Goal: Task Accomplishment & Management: Complete application form

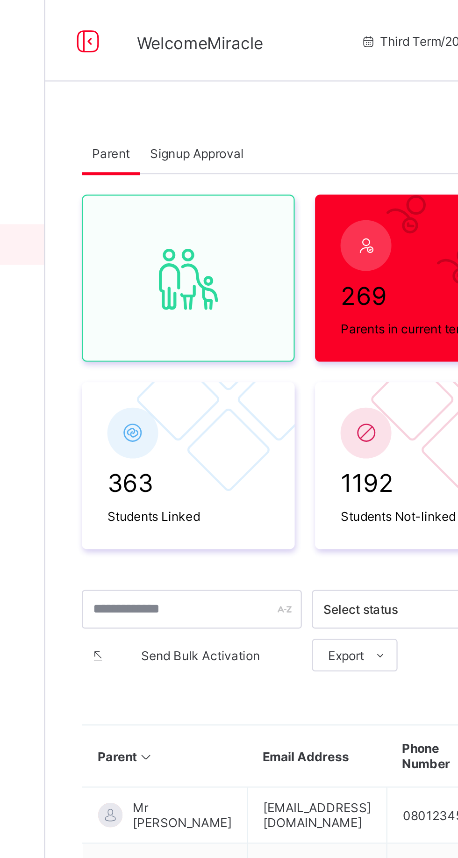
click at [189, 75] on div "Signup Approval" at bounding box center [182, 70] width 52 height 19
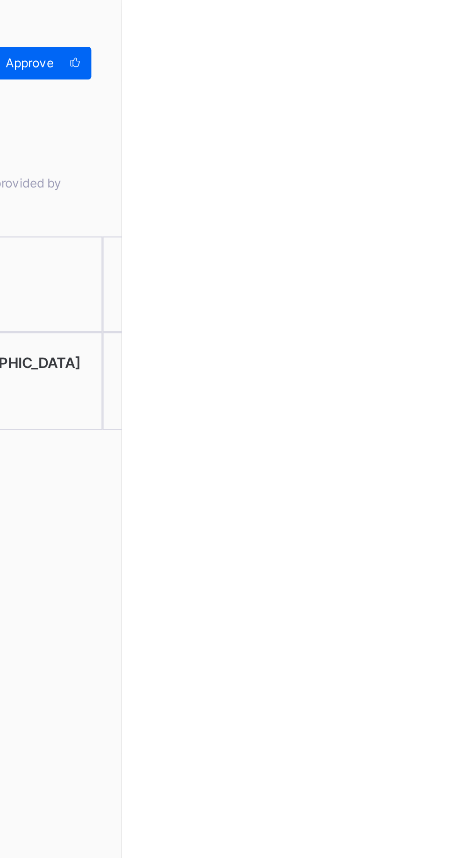
click at [444, 23] on div "Approve" at bounding box center [419, 28] width 49 height 15
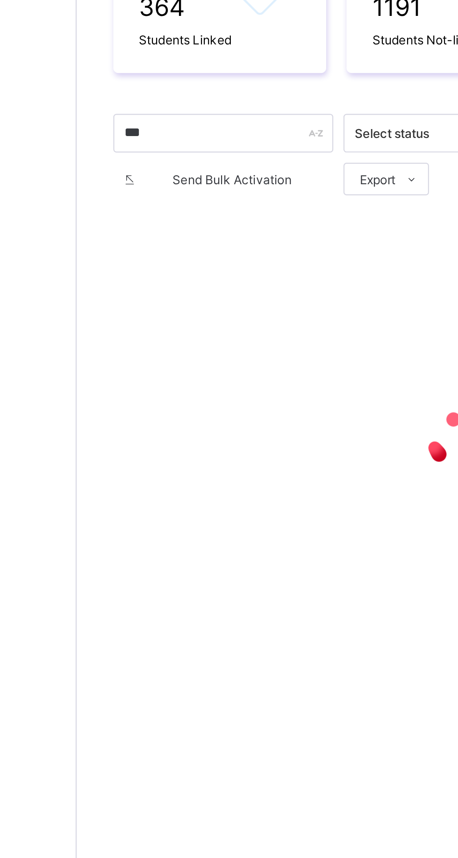
type input "****"
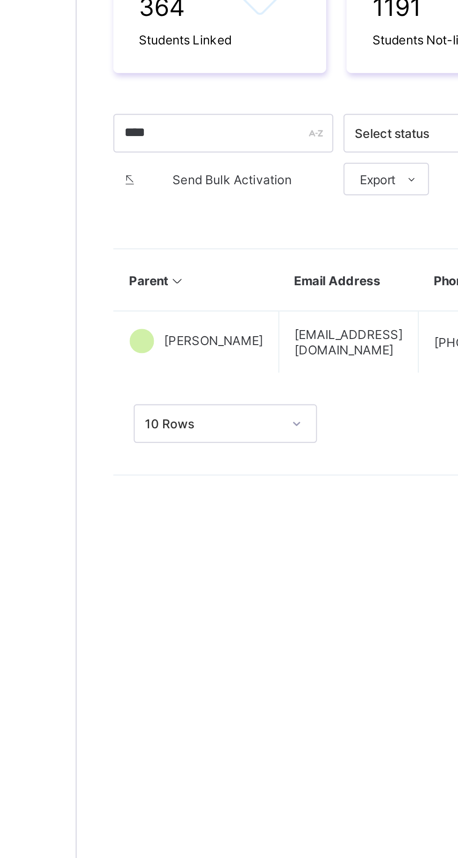
click at [164, 373] on span "[PERSON_NAME]" at bounding box center [174, 374] width 45 height 7
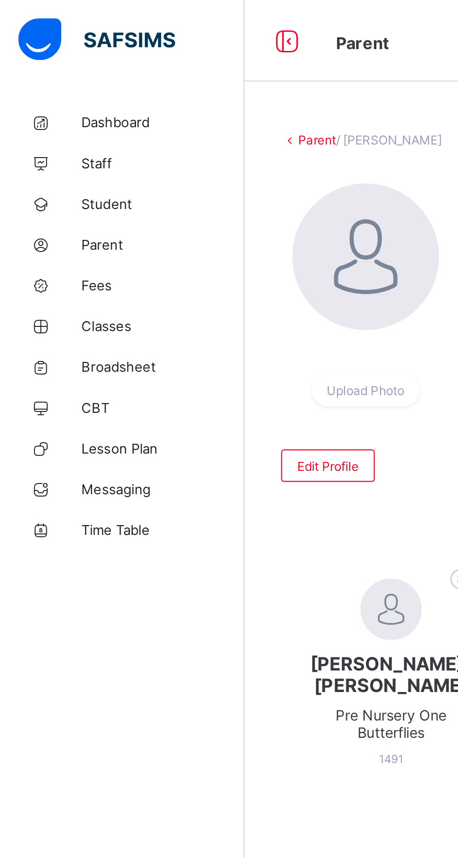
click at [124, 13] on icon at bounding box center [132, 19] width 16 height 14
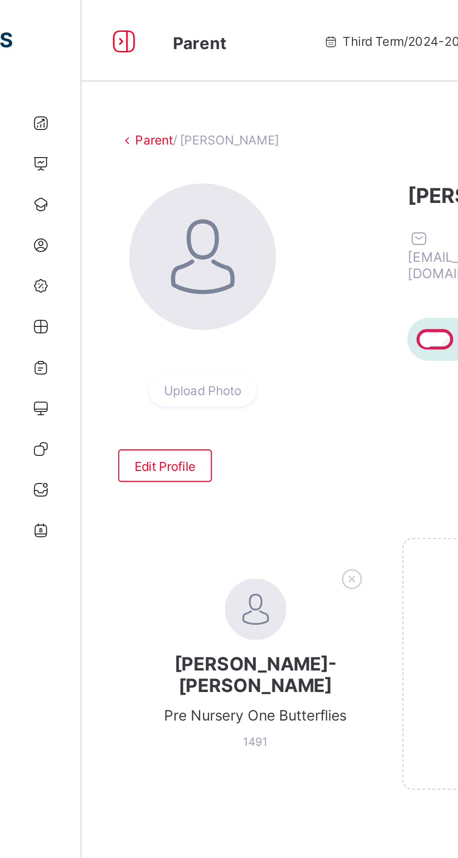
click at [50, 21] on icon at bounding box center [57, 19] width 16 height 14
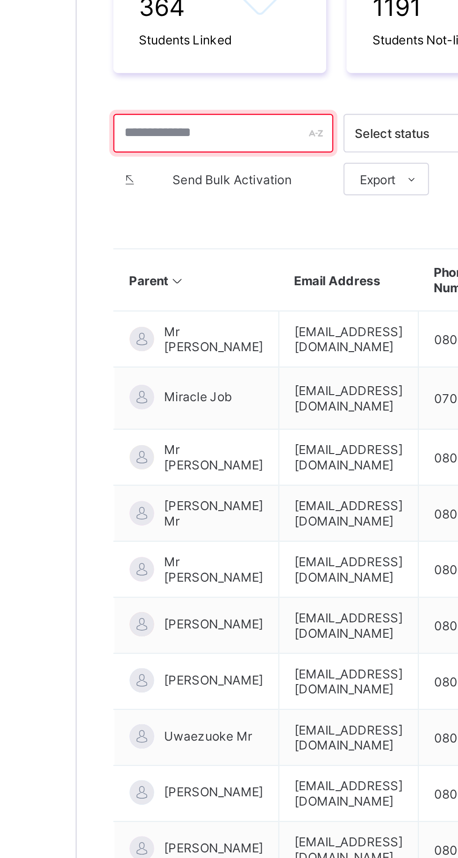
click at [166, 278] on input "text" at bounding box center [179, 280] width 101 height 18
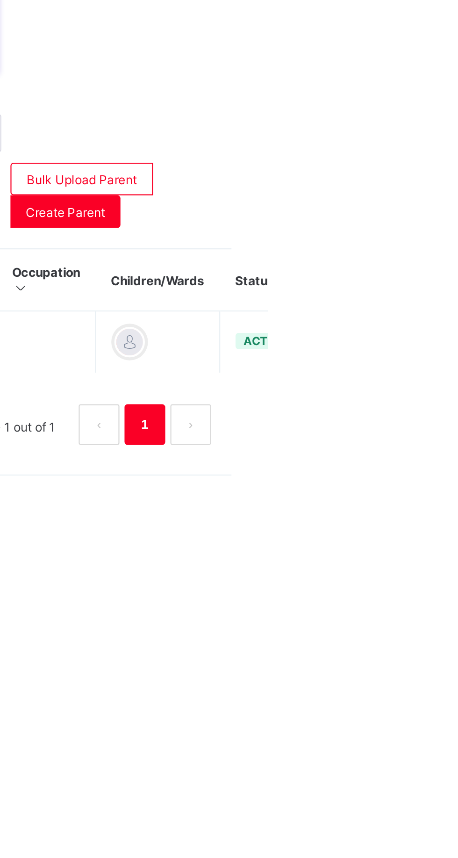
type input "****"
click at [0, 0] on div "Resend Activation Link" at bounding box center [0, 0] width 0 height 0
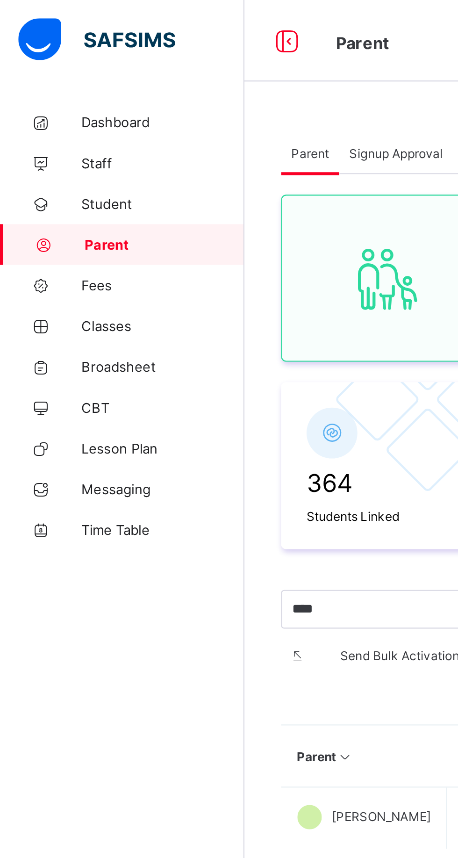
click at [182, 75] on div "Signup Approval" at bounding box center [182, 70] width 52 height 19
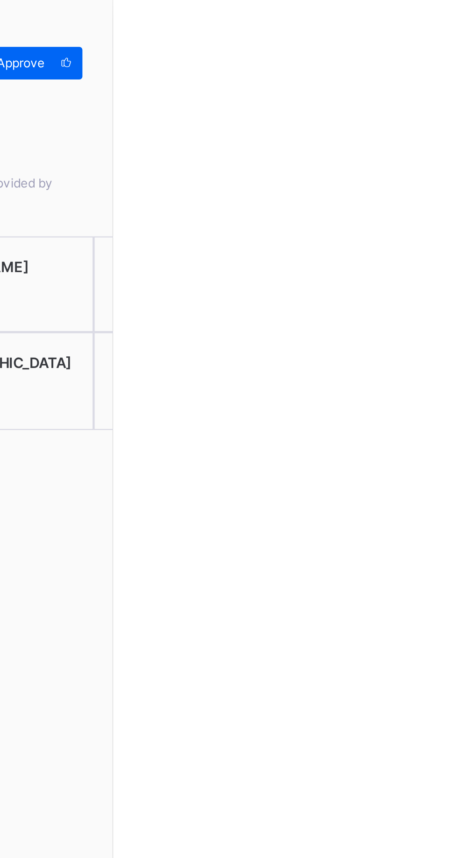
click at [429, 29] on span "Approve" at bounding box center [415, 28] width 27 height 7
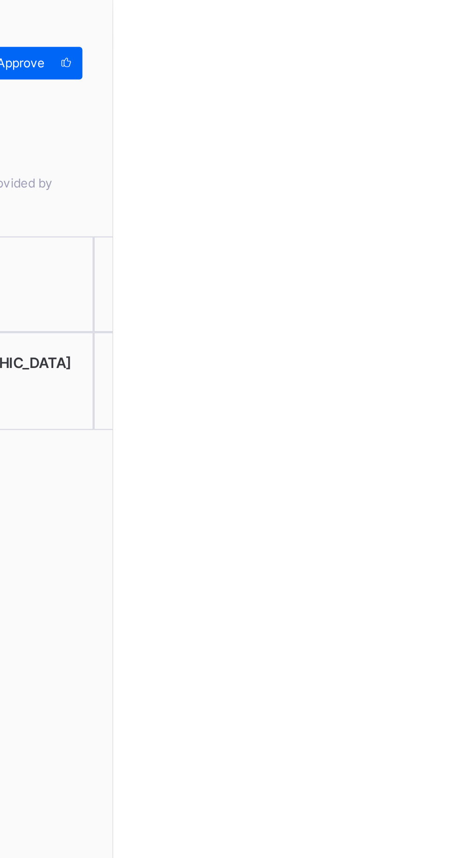
click at [429, 32] on span "Approve" at bounding box center [415, 28] width 27 height 7
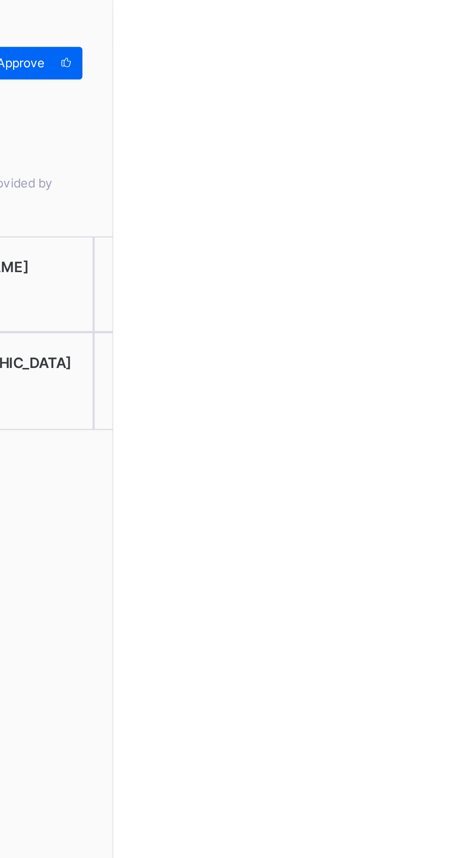
click at [444, 25] on div "Approve" at bounding box center [419, 28] width 49 height 15
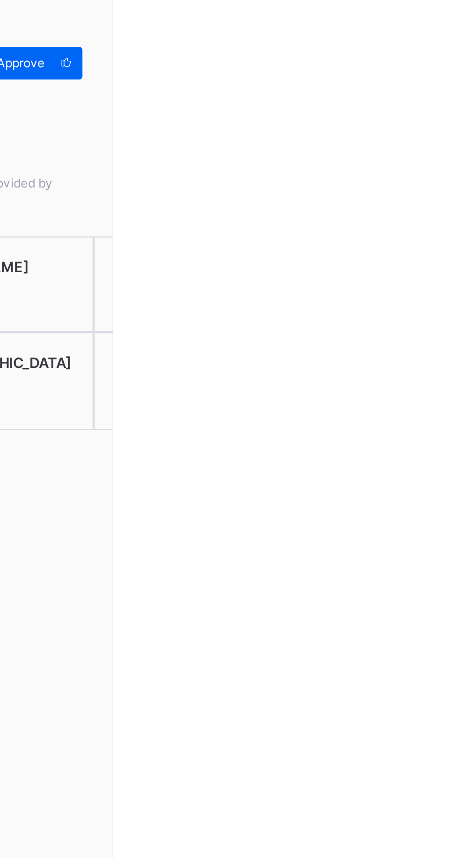
click at [429, 32] on span "Approve" at bounding box center [415, 28] width 27 height 7
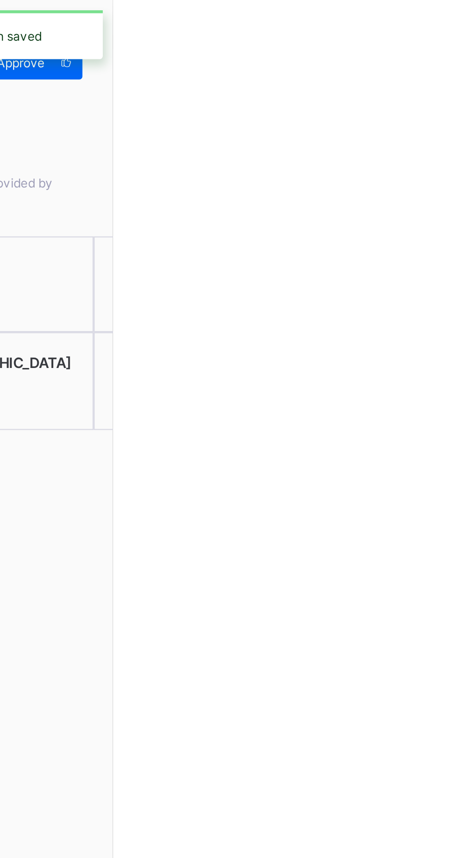
click at [429, 31] on span "Approve" at bounding box center [415, 28] width 27 height 7
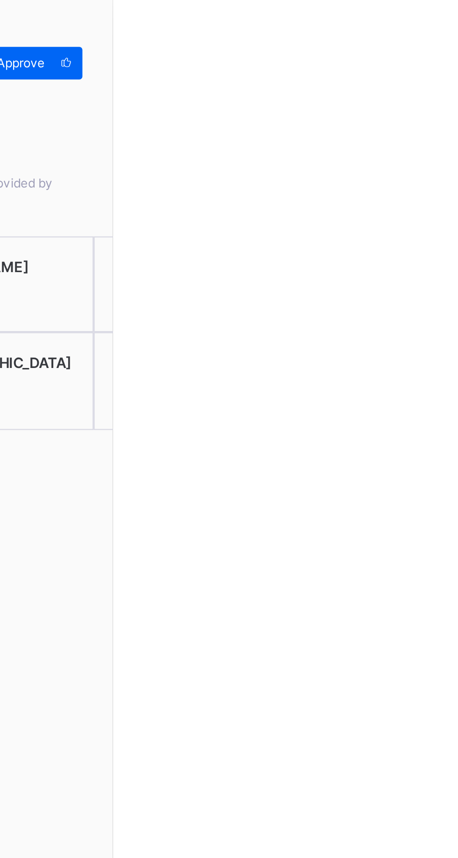
click at [429, 30] on span "Approve" at bounding box center [415, 28] width 27 height 7
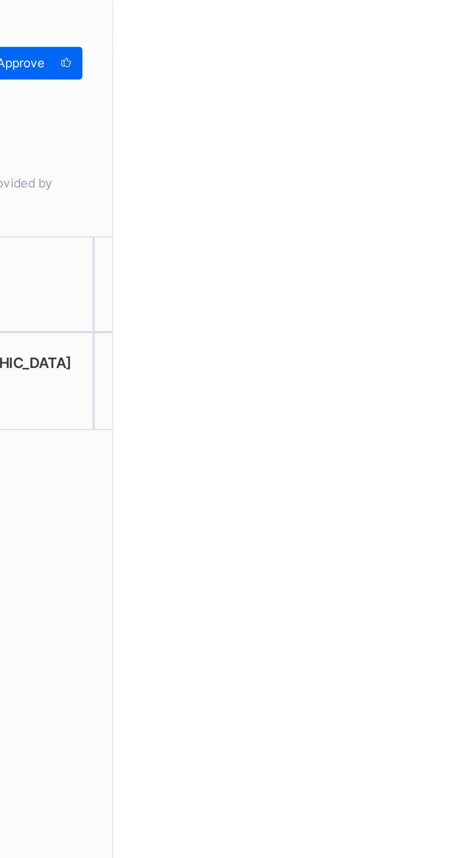
click at [429, 29] on span "Approve" at bounding box center [415, 28] width 27 height 7
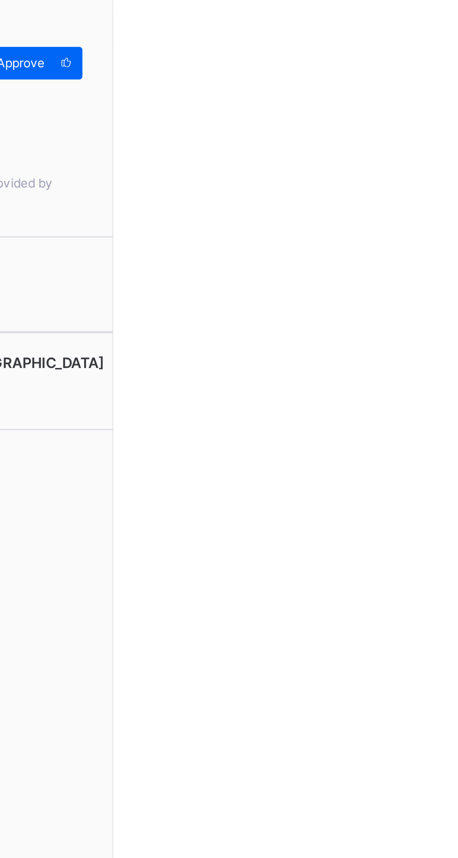
click at [429, 31] on span "Approve" at bounding box center [415, 28] width 27 height 7
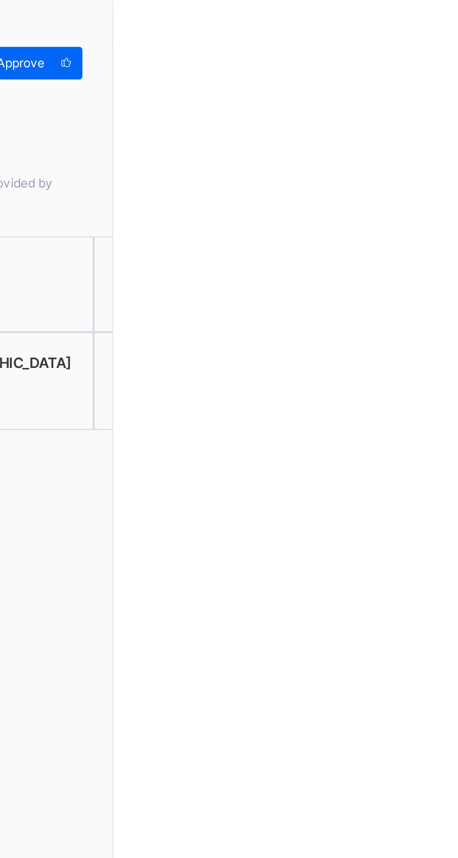
click at [429, 29] on span "Approve" at bounding box center [415, 28] width 27 height 7
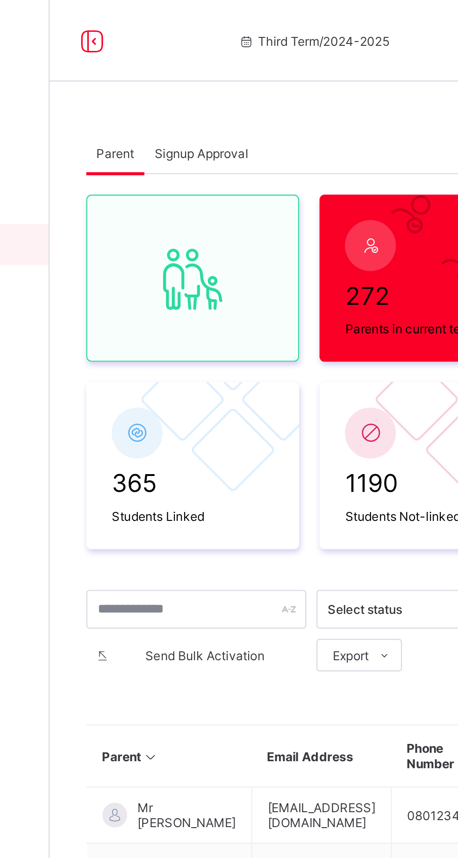
click at [190, 65] on div "Signup Approval" at bounding box center [182, 70] width 52 height 19
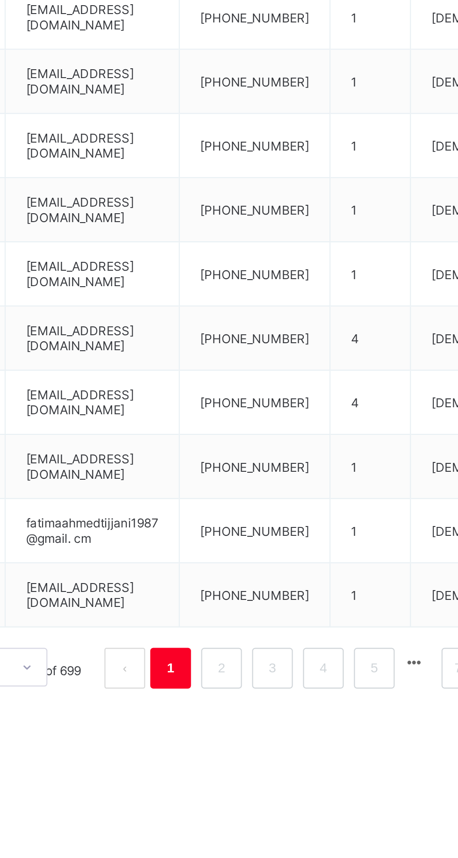
click at [292, 653] on link "2" at bounding box center [292, 659] width 9 height 12
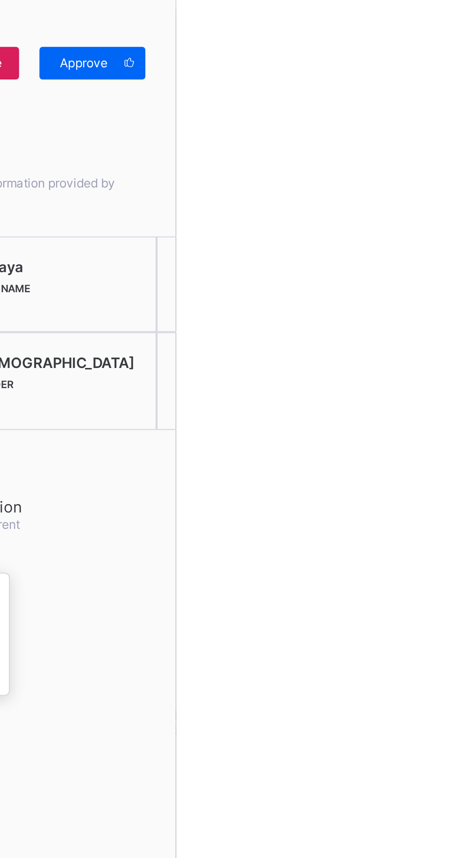
click at [429, 29] on span "Approve" at bounding box center [415, 28] width 27 height 7
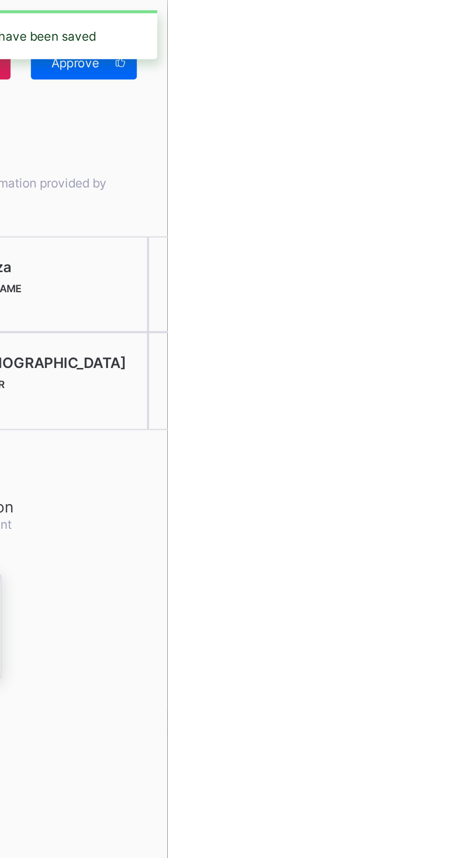
click at [458, 31] on div "Your changes have been saved" at bounding box center [395, 16] width 126 height 32
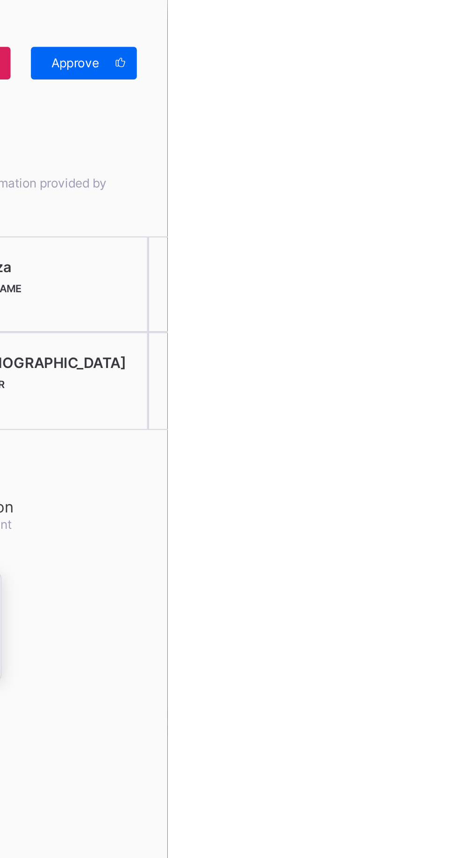
click at [429, 32] on span "Approve" at bounding box center [415, 28] width 27 height 7
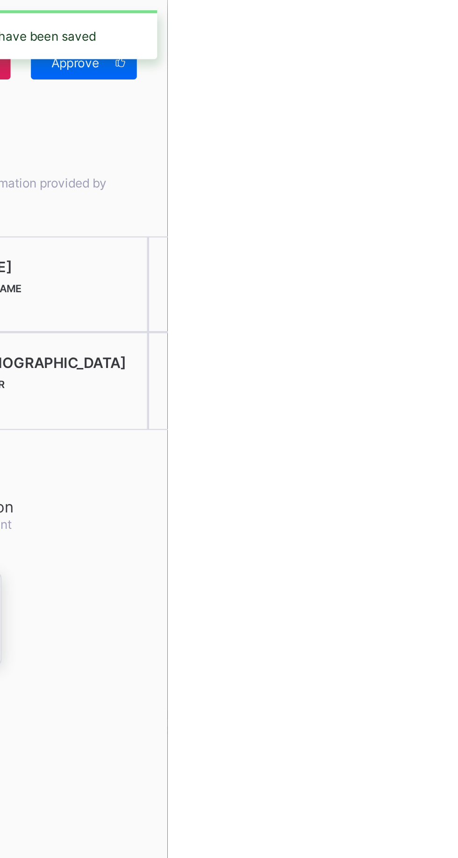
click at [458, 30] on div "Your changes have been saved" at bounding box center [395, 16] width 126 height 32
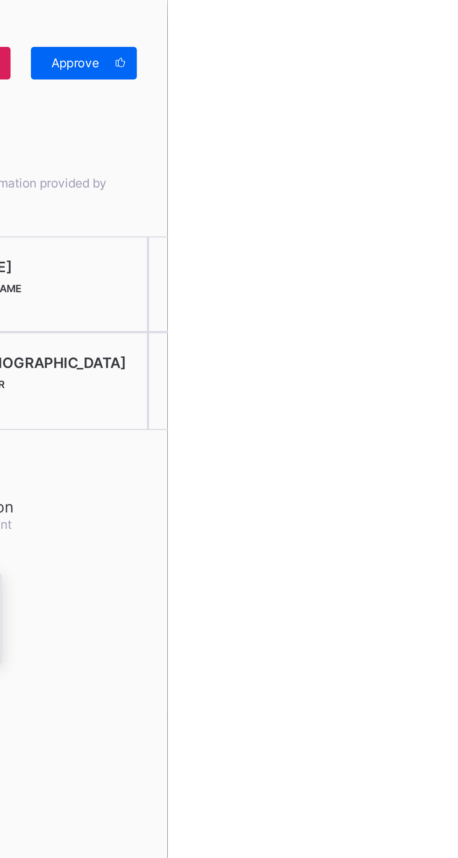
click at [444, 35] on div "Approve" at bounding box center [419, 28] width 49 height 15
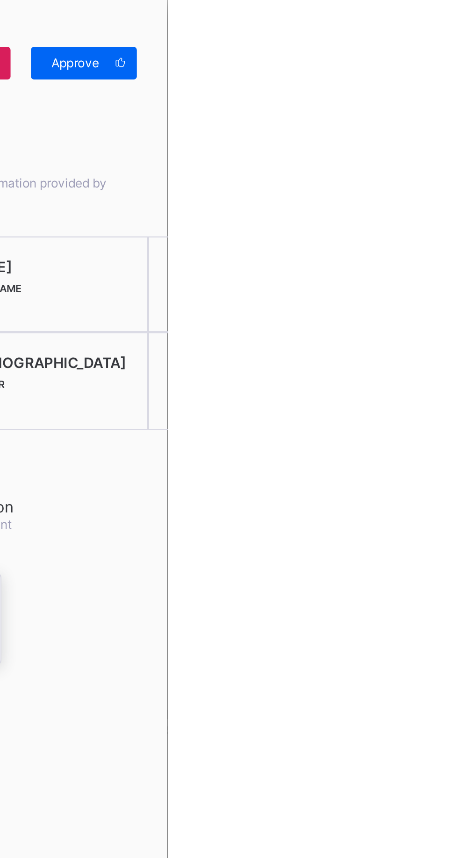
click at [429, 28] on span "Approve" at bounding box center [415, 28] width 27 height 7
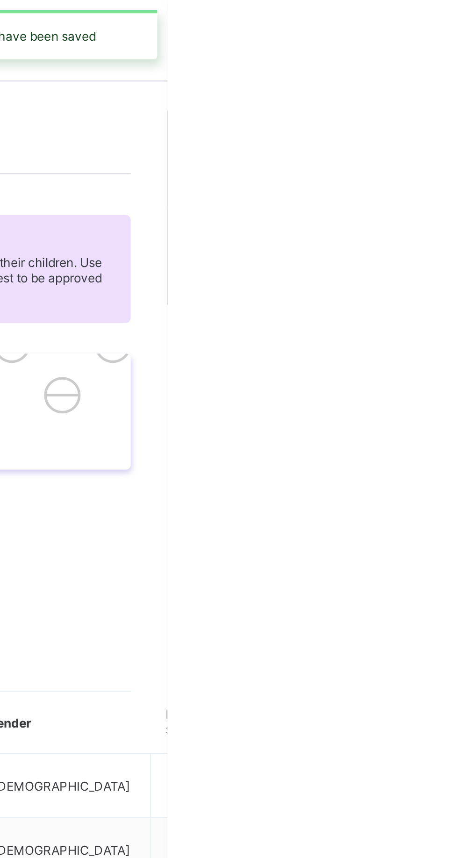
click at [453, 25] on div "Your changes have been saved" at bounding box center [395, 16] width 117 height 22
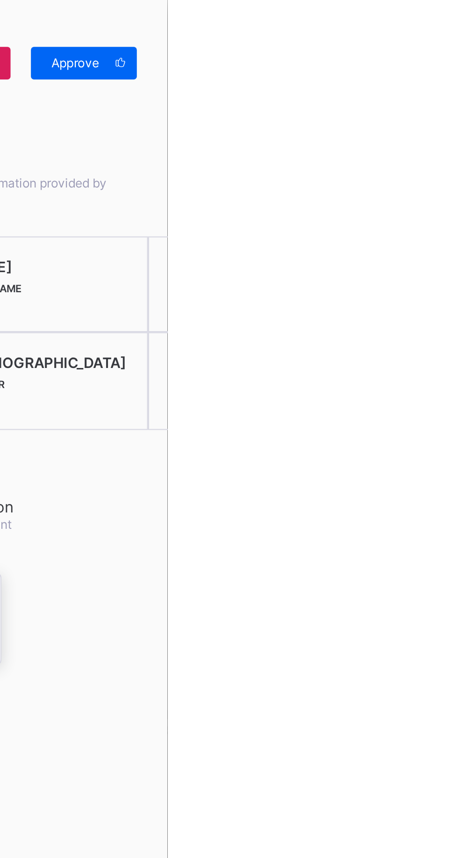
click at [444, 35] on span at bounding box center [436, 28] width 15 height 15
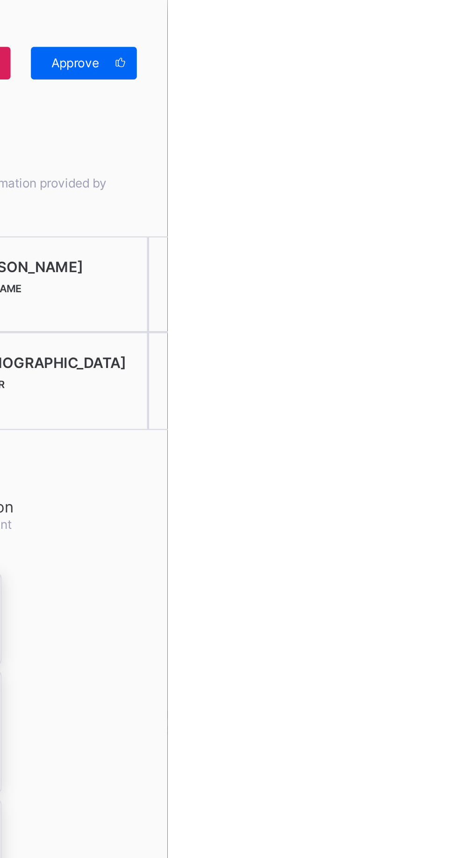
click at [429, 27] on span "Approve" at bounding box center [415, 28] width 27 height 7
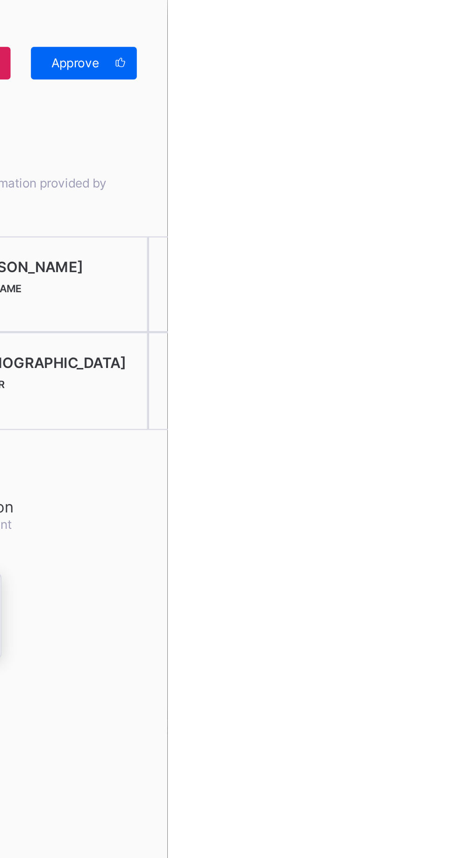
click at [440, 29] on icon at bounding box center [436, 29] width 7 height 6
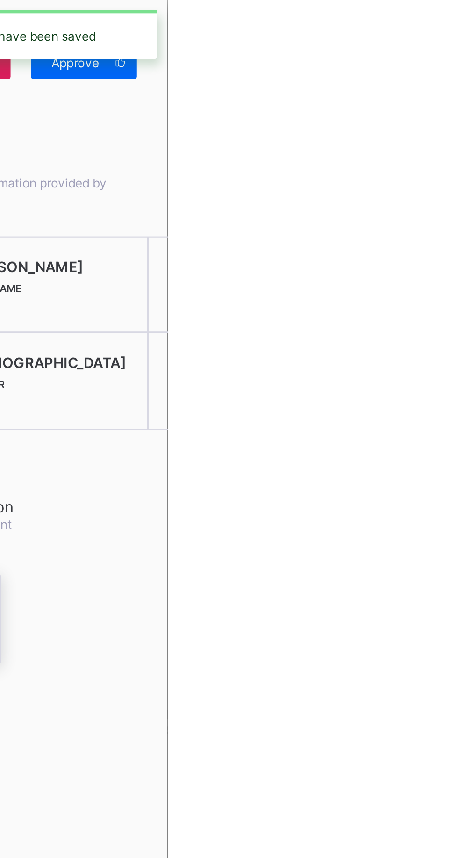
click at [444, 33] on div "Approve" at bounding box center [419, 28] width 49 height 15
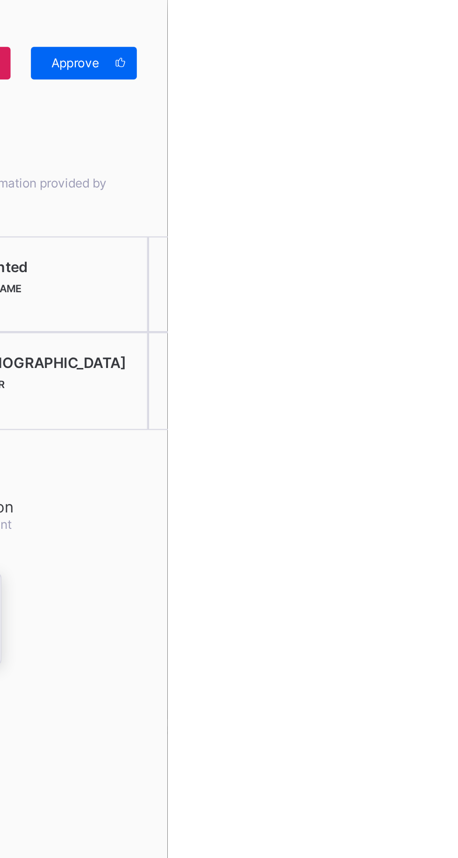
click at [444, 34] on div "Approve" at bounding box center [419, 28] width 49 height 15
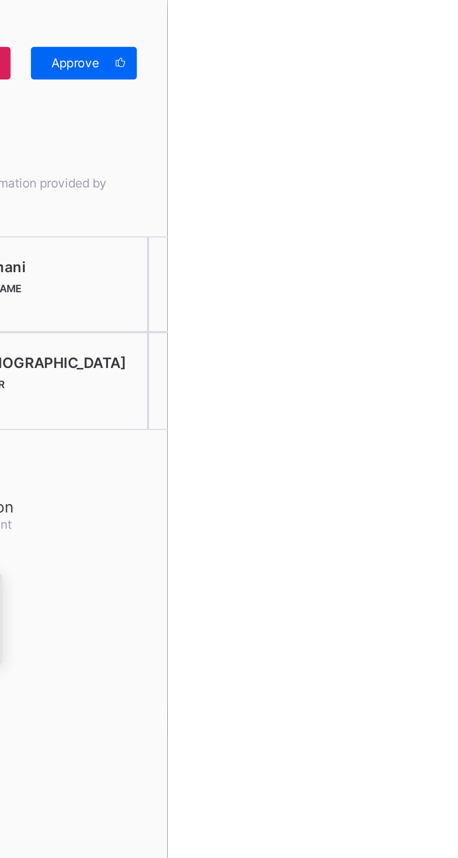
click at [444, 33] on div "Approve" at bounding box center [419, 28] width 49 height 15
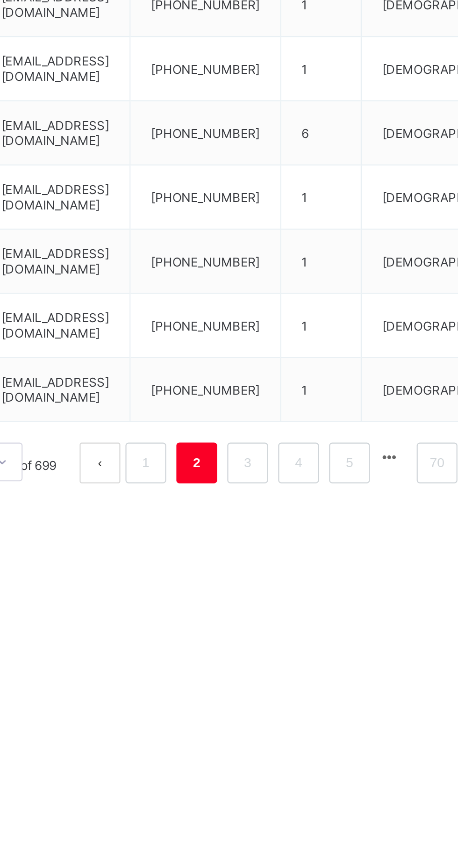
click at [312, 659] on link "3" at bounding box center [316, 659] width 9 height 12
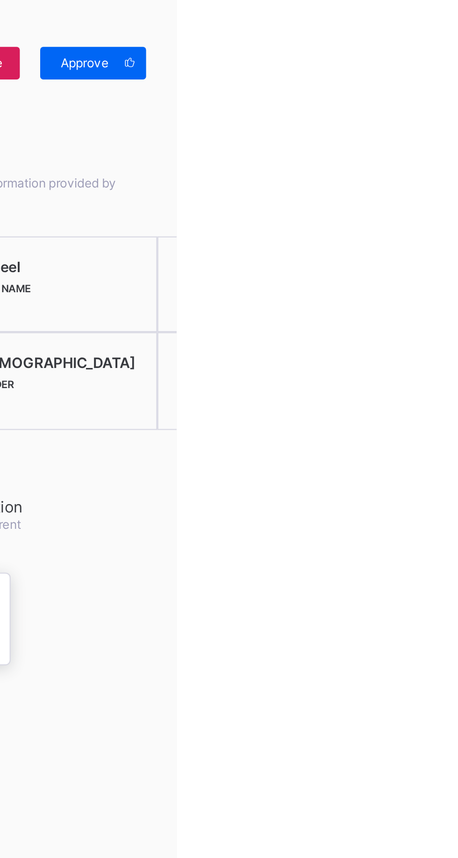
click at [429, 30] on span "Approve" at bounding box center [415, 28] width 27 height 7
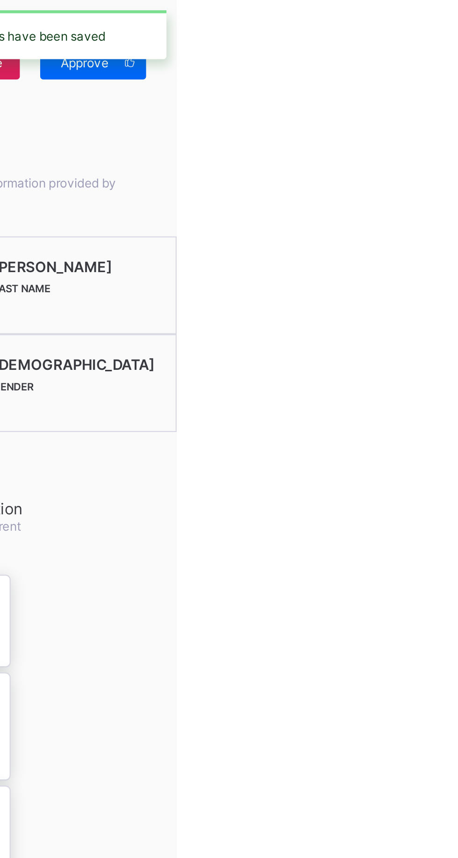
click at [444, 34] on div "Approve" at bounding box center [419, 28] width 49 height 15
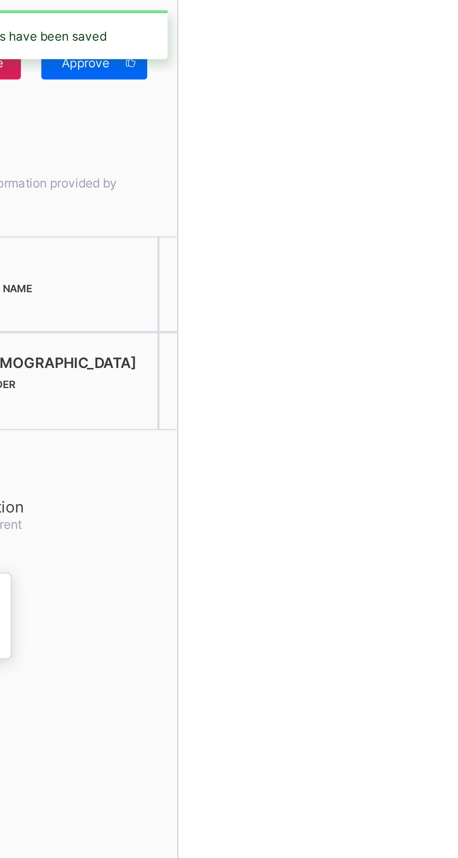
click at [444, 34] on div "Approve" at bounding box center [419, 28] width 49 height 15
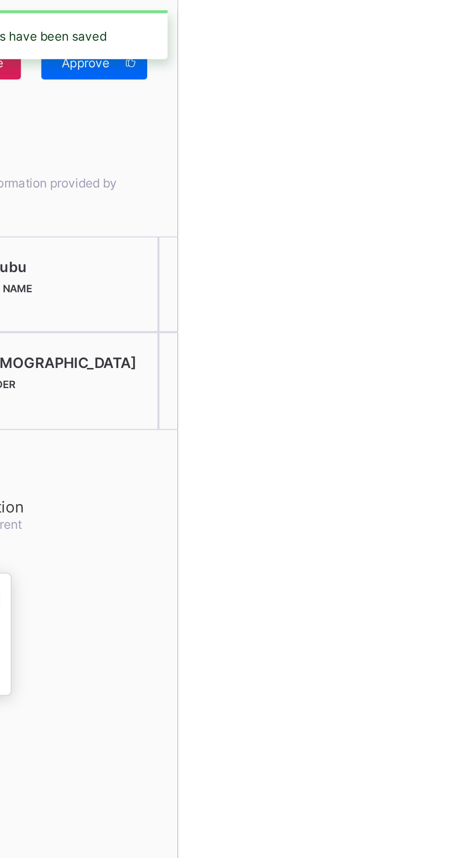
click at [444, 34] on div "Approve" at bounding box center [419, 28] width 49 height 15
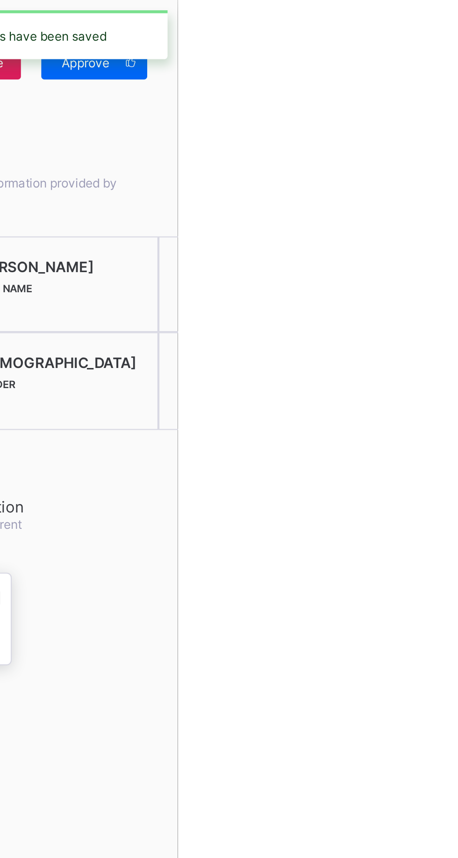
click at [444, 34] on div "Approve" at bounding box center [419, 28] width 49 height 15
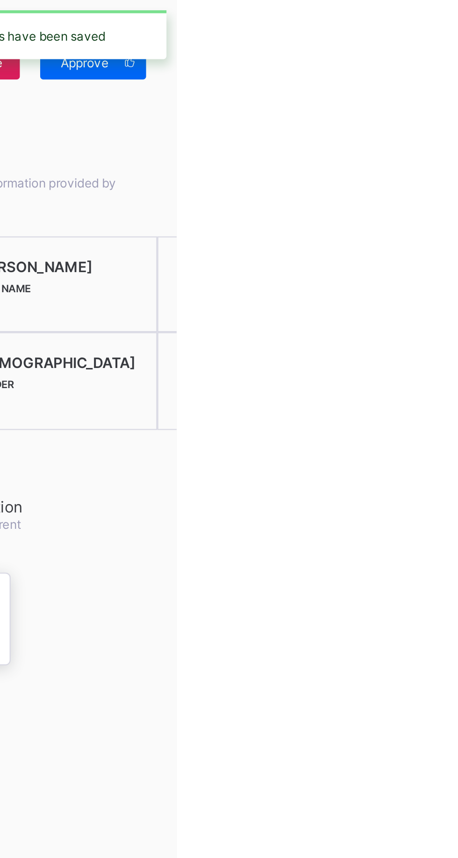
click at [444, 31] on span at bounding box center [436, 28] width 15 height 15
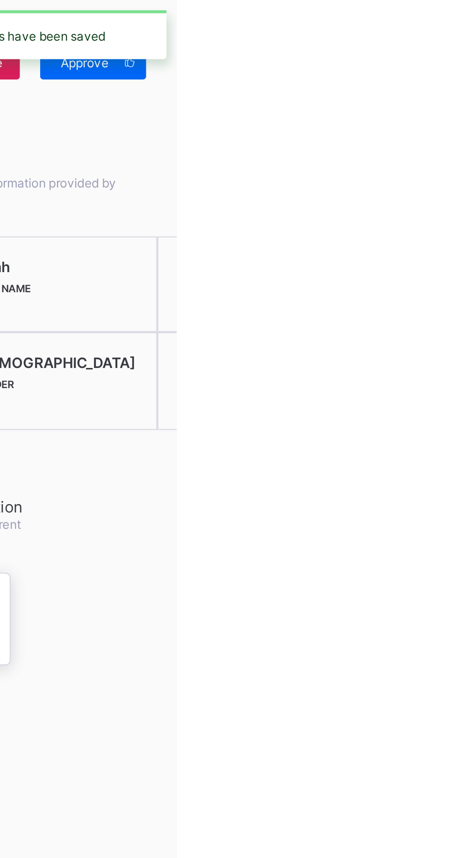
click at [458, 29] on div "Your changes have been saved" at bounding box center [395, 16] width 126 height 32
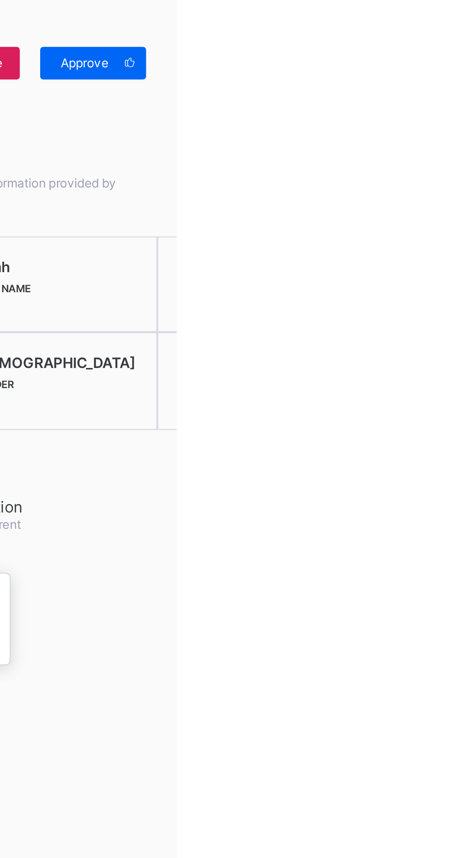
click at [444, 29] on span at bounding box center [436, 28] width 15 height 15
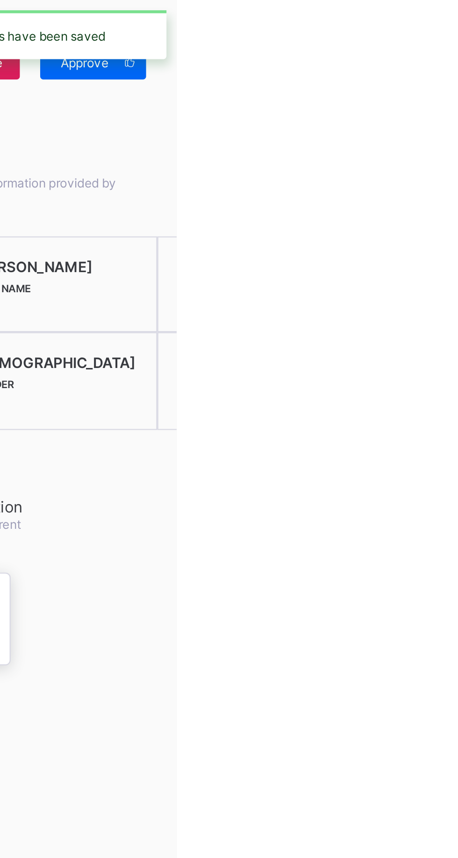
click at [429, 32] on span "Approve" at bounding box center [415, 28] width 27 height 7
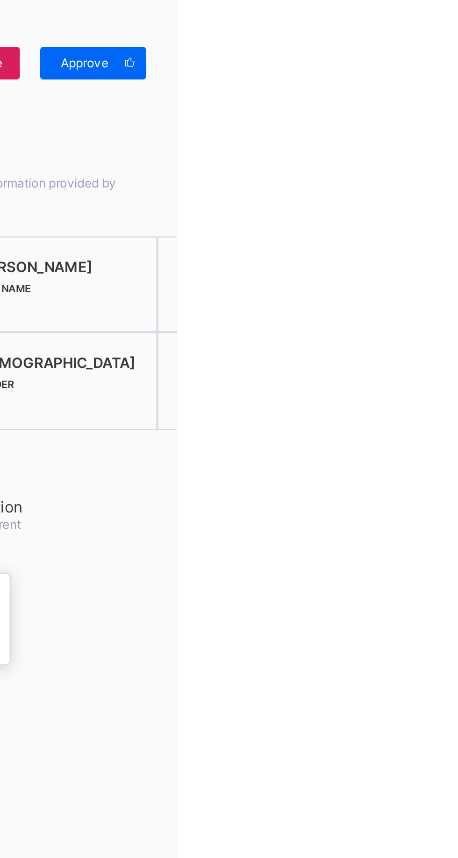
click at [444, 35] on div "Approve" at bounding box center [419, 28] width 49 height 15
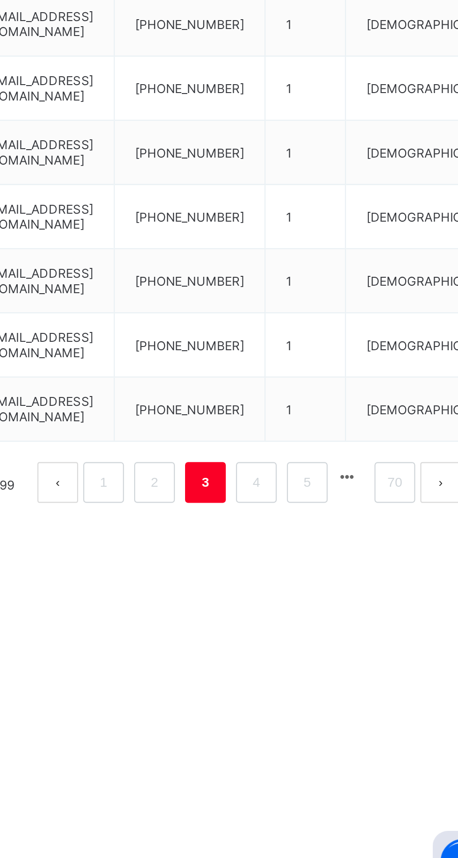
click at [339, 671] on link "4" at bounding box center [339, 665] width 9 height 12
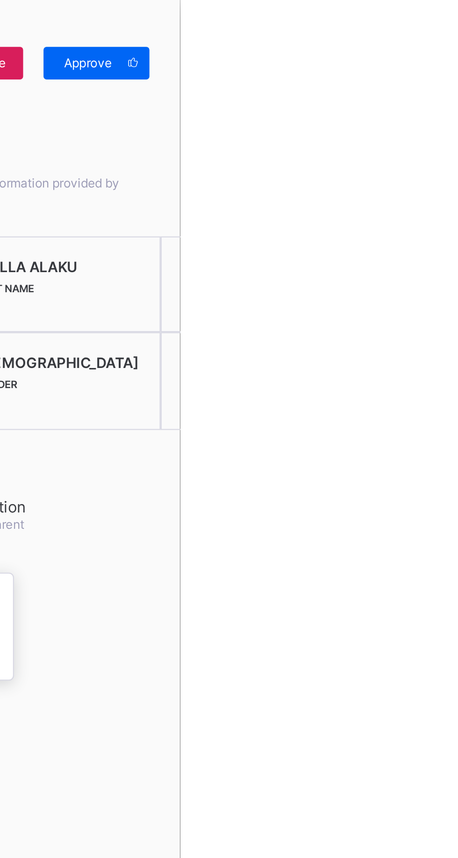
click at [429, 29] on span "Approve" at bounding box center [415, 28] width 27 height 7
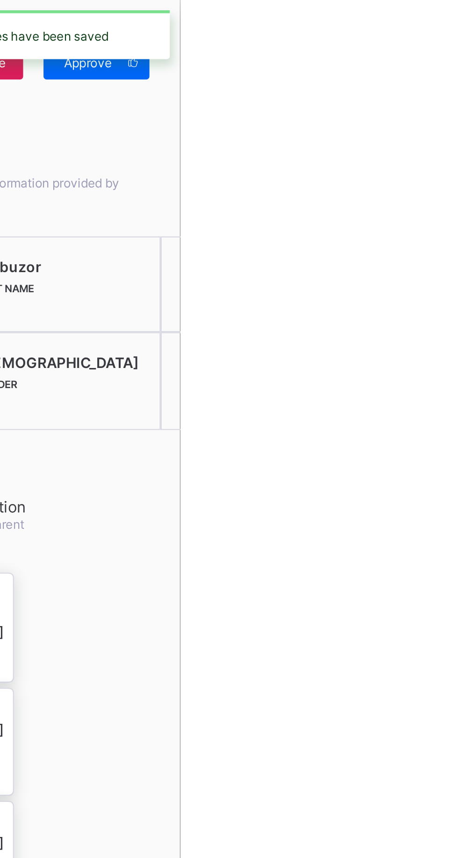
click at [429, 32] on span "Approve" at bounding box center [415, 28] width 27 height 7
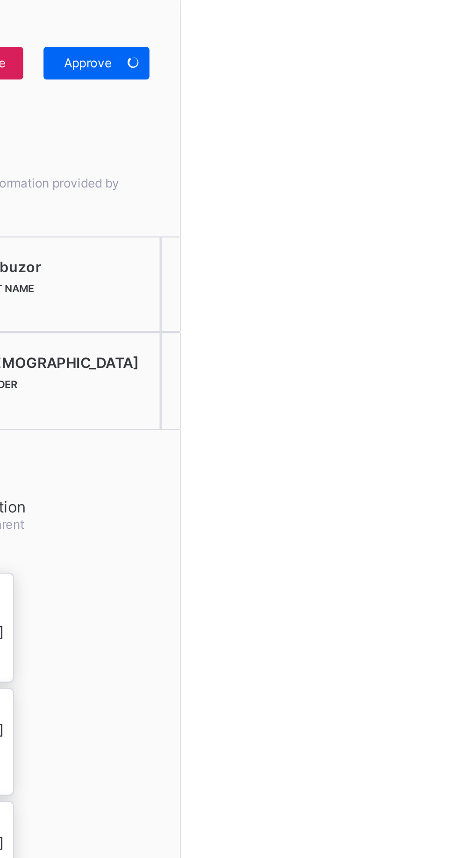
click at [444, 28] on div "Approve" at bounding box center [419, 28] width 49 height 15
